Goal: Information Seeking & Learning: Understand process/instructions

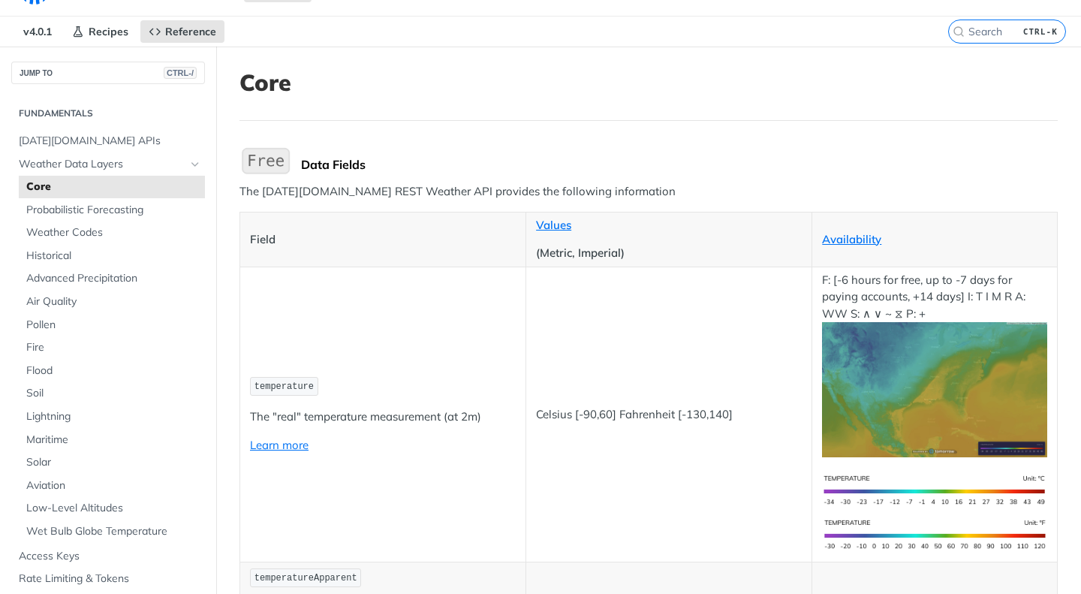
scroll to position [35, 0]
click at [47, 184] on span "Core" at bounding box center [113, 186] width 175 height 15
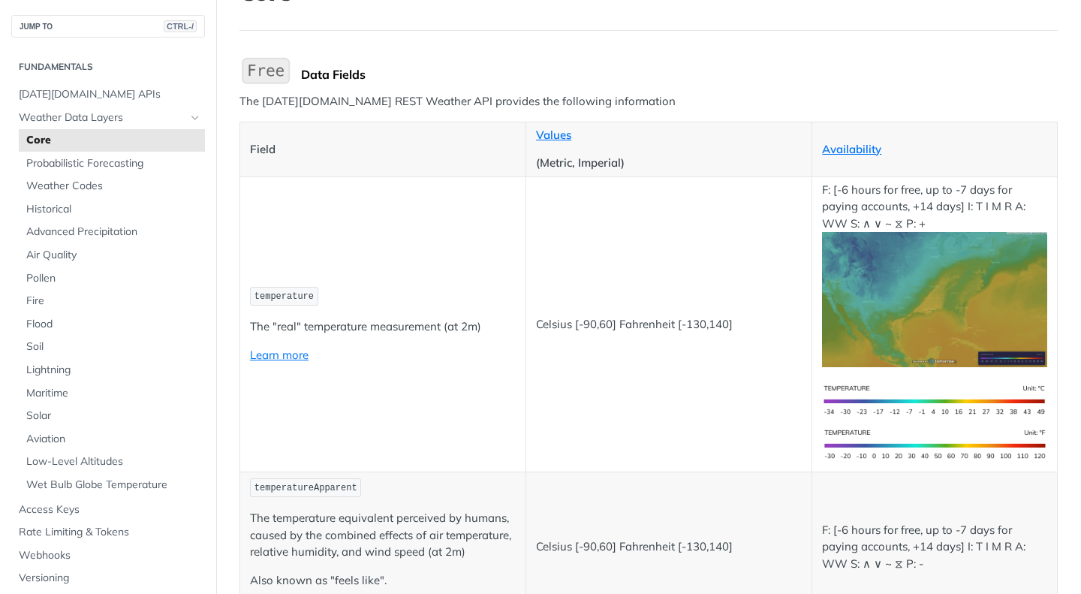
scroll to position [0, 0]
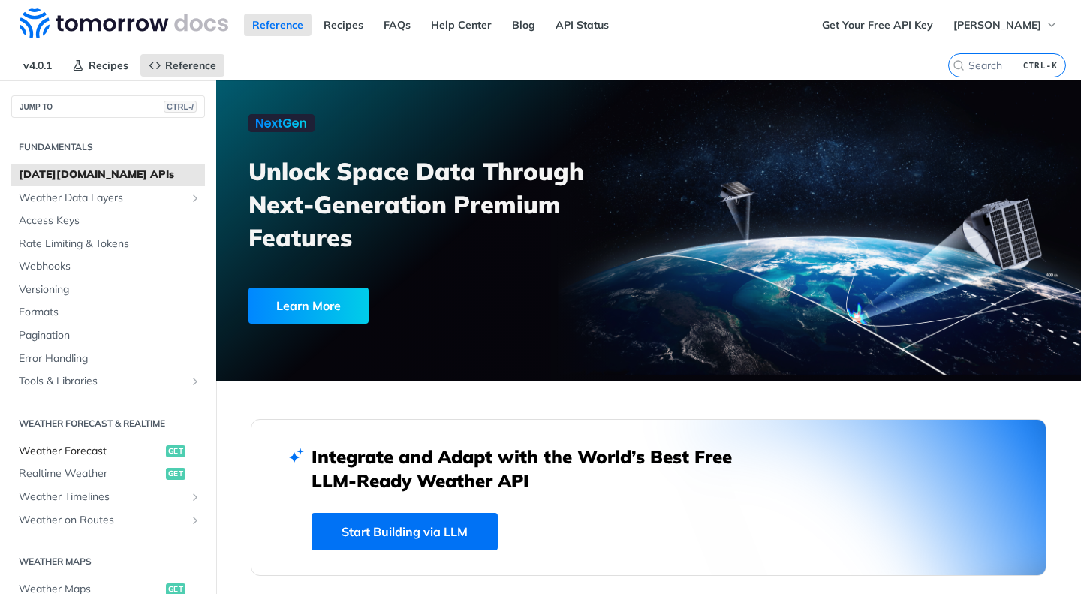
click at [80, 452] on span "Weather Forecast" at bounding box center [90, 450] width 143 height 15
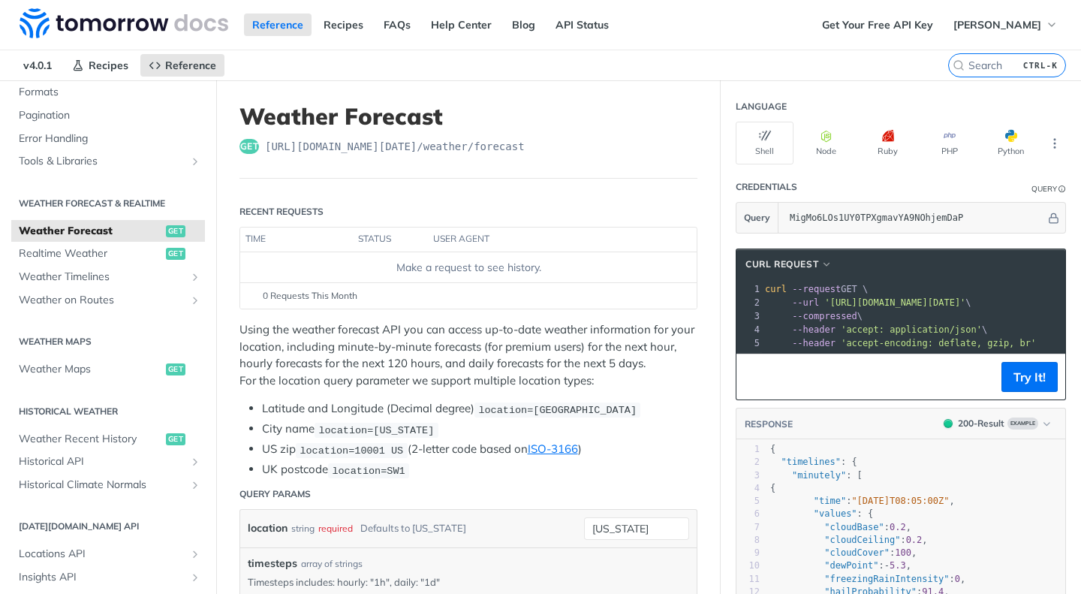
scroll to position [221, 0]
click at [63, 362] on span "Weather Maps" at bounding box center [90, 368] width 143 height 15
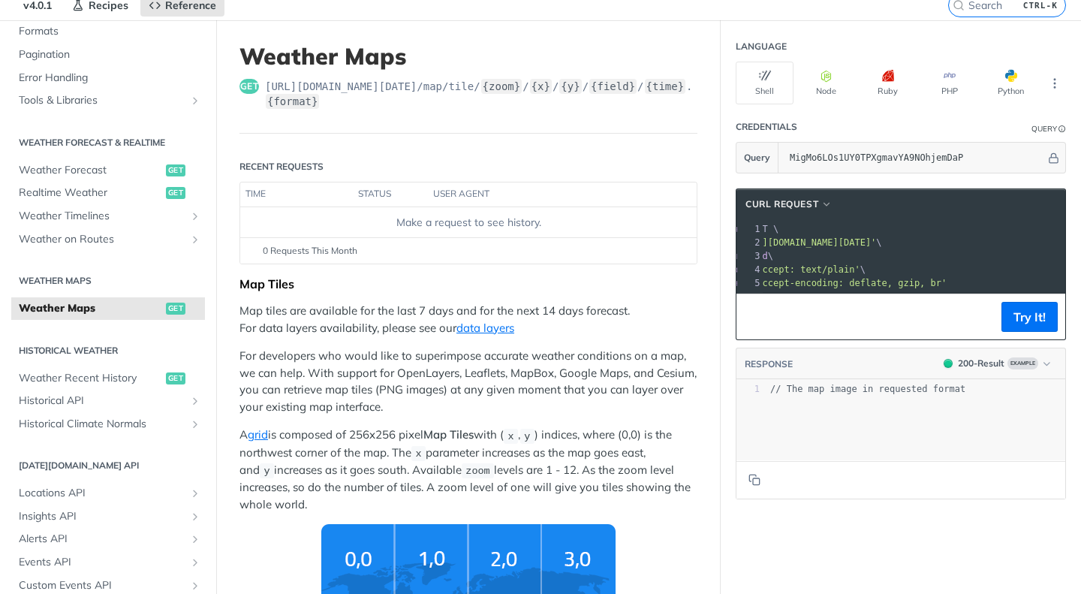
scroll to position [0, 108]
drag, startPoint x: 810, startPoint y: 241, endPoint x: 1041, endPoint y: 238, distance: 230.4
click at [857, 238] on span "'https://api.tomorrow.io/v4/map/tile/5/2/3/precipitationIntensity/now.png?apike…" at bounding box center [786, 242] width 141 height 11
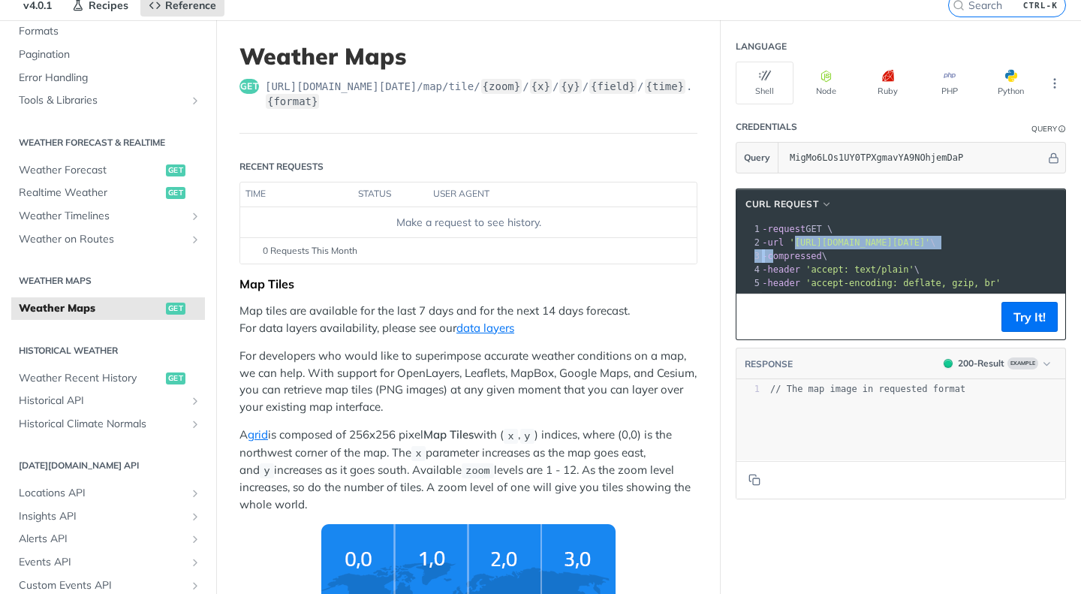
scroll to position [0, 0]
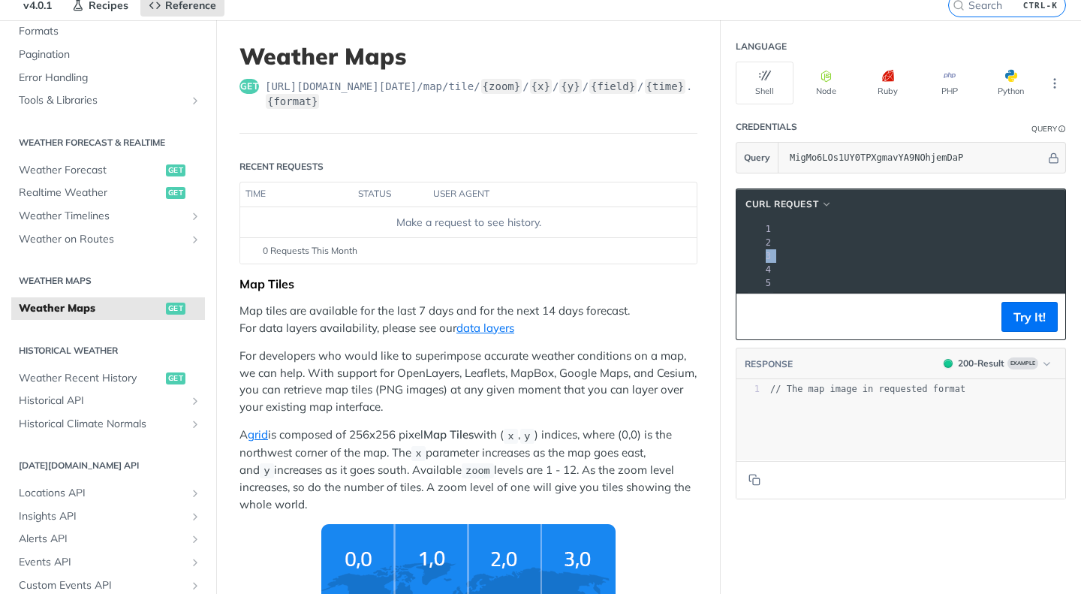
copy span "https://api.tomorrow.io/v4/map/tile/5/2/3/precipitationIntensity/now.png?apikey…"
click at [949, 121] on header "Credentials Query" at bounding box center [900, 127] width 330 height 30
drag, startPoint x: 472, startPoint y: 85, endPoint x: 311, endPoint y: 110, distance: 162.5
click at [311, 110] on header "Weather Maps get https://api.tomorrow.io/v4 /map/tile/ {zoom} / {x} / {y} / {fi…" at bounding box center [468, 88] width 458 height 91
copy span "{zoom} / {x} / {y} / {field} / {time} . {format}"
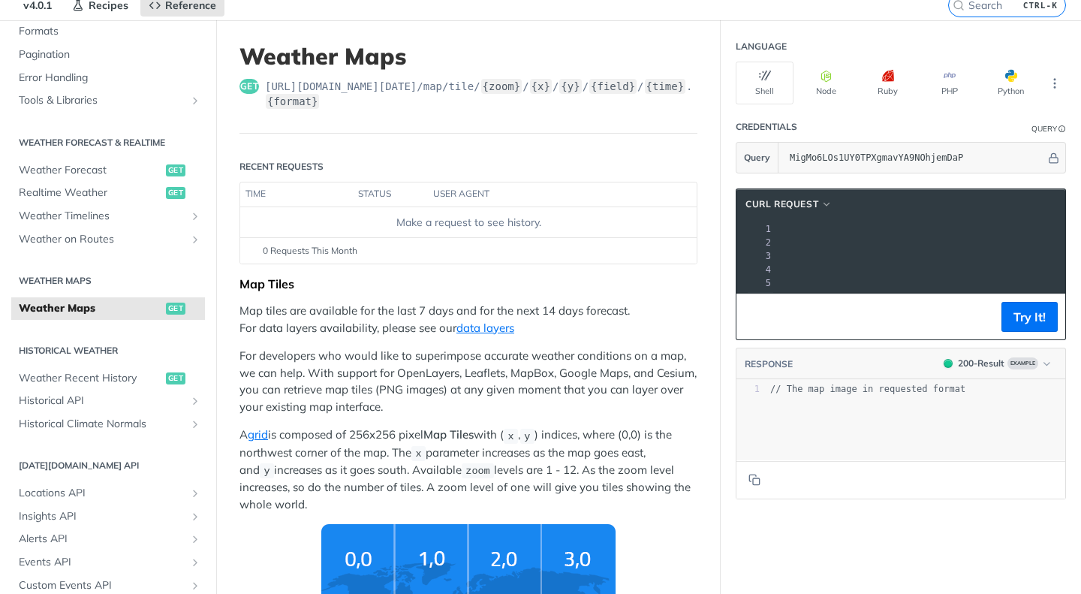
click at [929, 123] on header "Credentials Query" at bounding box center [900, 127] width 330 height 30
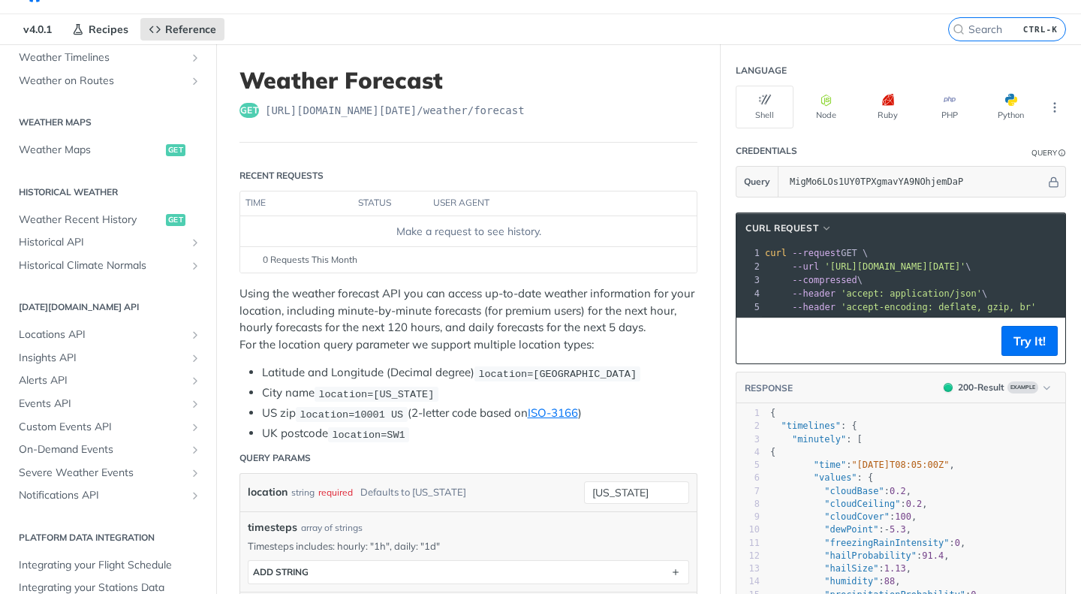
scroll to position [37, 0]
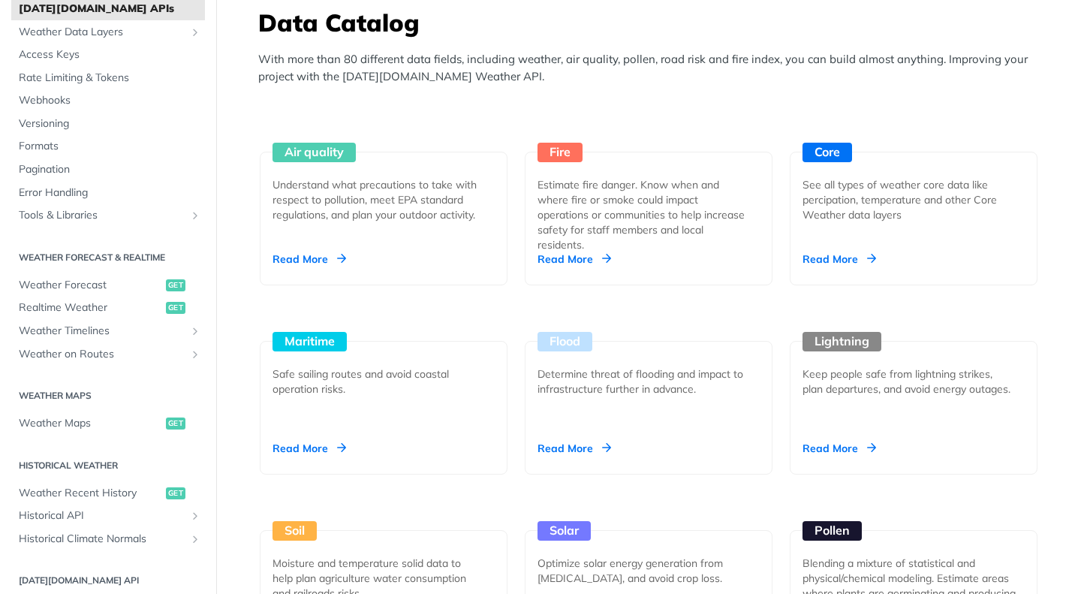
scroll to position [1338, 0]
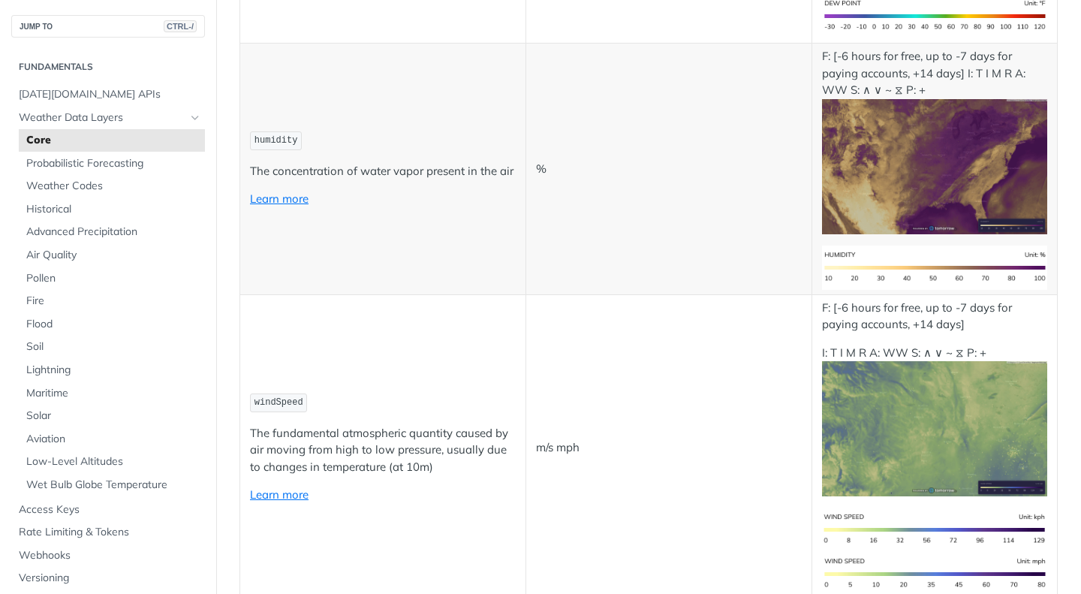
scroll to position [998, 0]
